Goal: Navigation & Orientation: Find specific page/section

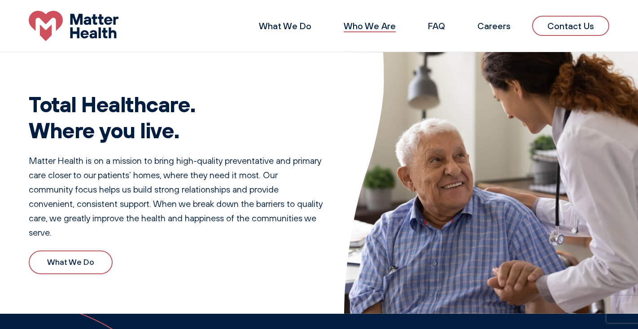
click at [382, 29] on link "Who We Are" at bounding box center [369, 25] width 52 height 11
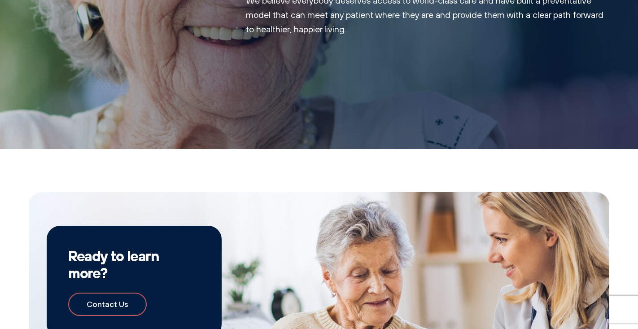
scroll to position [901, 0]
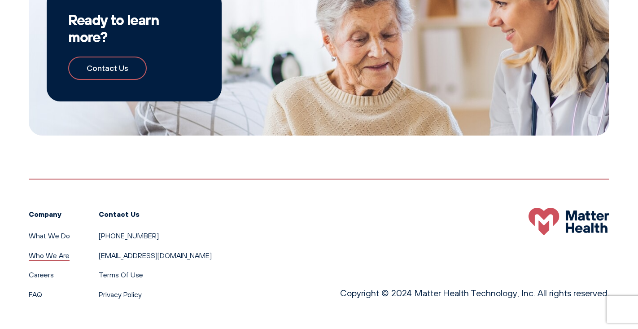
click at [55, 257] on link "Who We Are" at bounding box center [49, 255] width 41 height 9
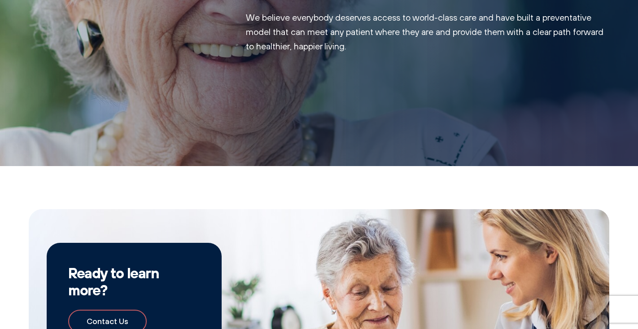
scroll to position [901, 0]
